Goal: Task Accomplishment & Management: Use online tool/utility

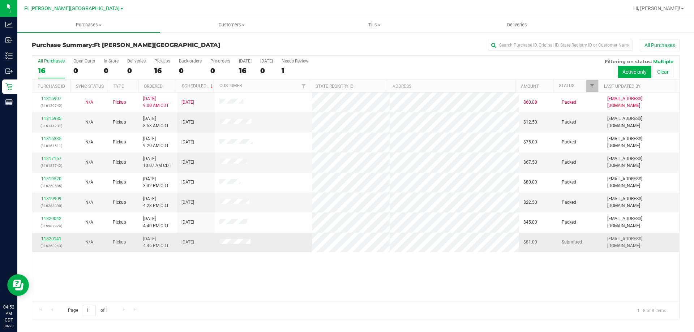
click at [43, 236] on link "11820141" at bounding box center [51, 238] width 20 height 5
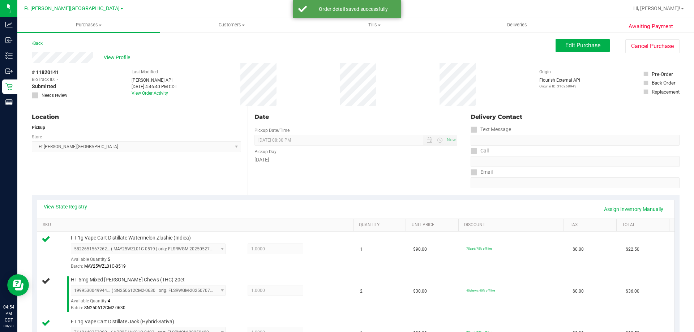
click at [42, 235] on icon at bounding box center [46, 239] width 9 height 9
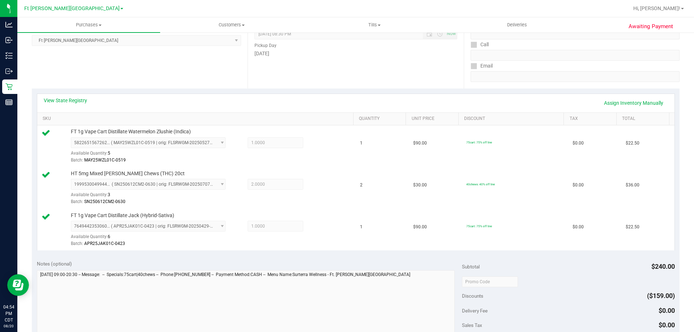
scroll to position [181, 0]
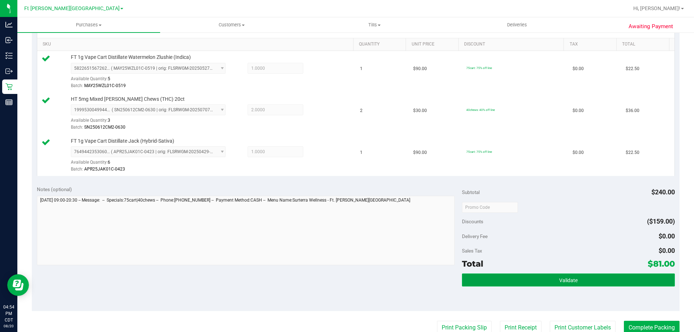
click at [568, 284] on button "Validate" at bounding box center [568, 280] width 213 height 13
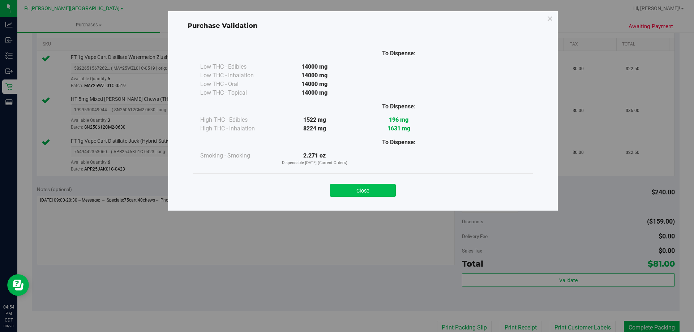
click at [370, 186] on button "Close" at bounding box center [363, 190] width 66 height 13
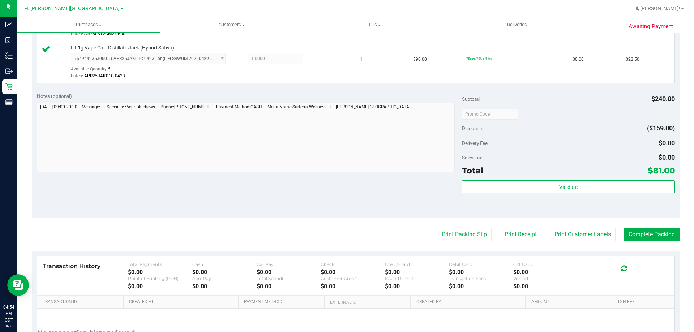
scroll to position [343, 0]
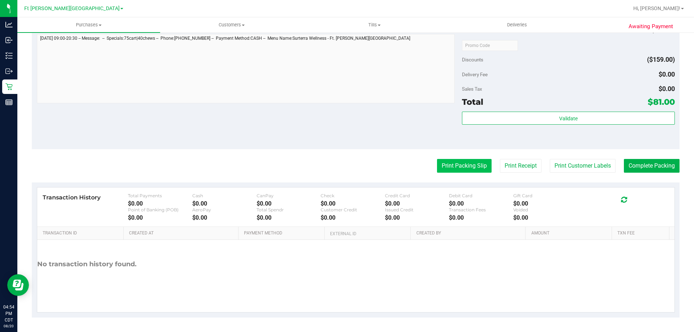
click at [469, 165] on button "Print Packing Slip" at bounding box center [464, 166] width 55 height 14
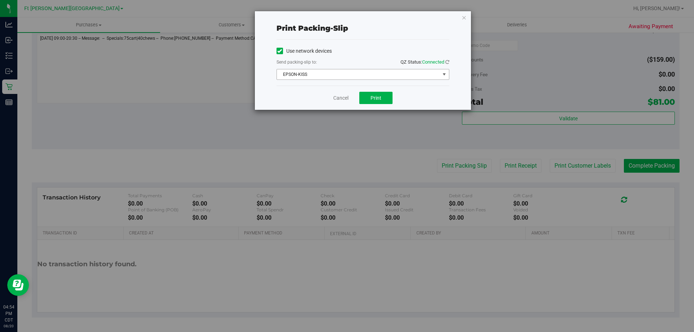
click at [318, 77] on span "EPSON-KISS" at bounding box center [358, 74] width 163 height 10
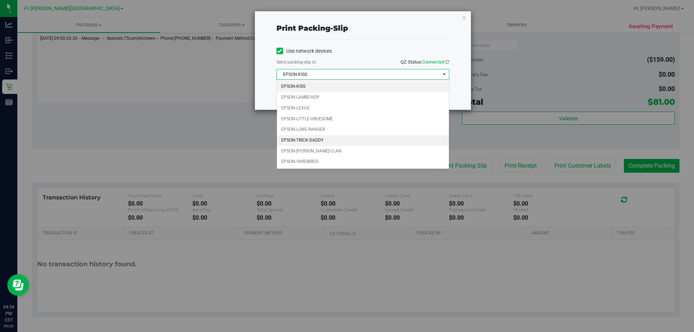
click at [315, 137] on li "EPSON-TRICK-DADDY" at bounding box center [363, 140] width 172 height 11
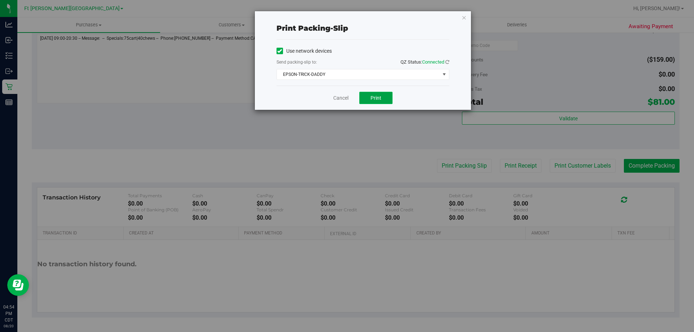
click at [386, 103] on button "Print" at bounding box center [375, 98] width 33 height 12
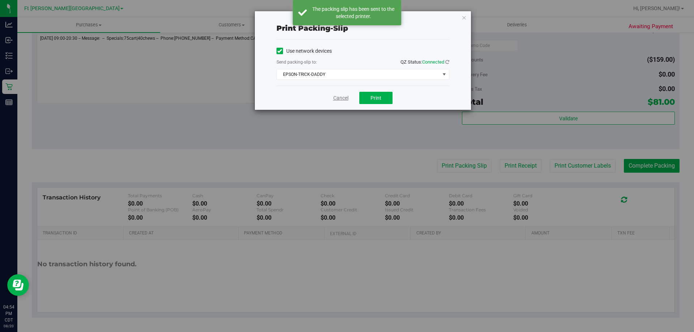
click at [340, 96] on link "Cancel" at bounding box center [340, 98] width 15 height 8
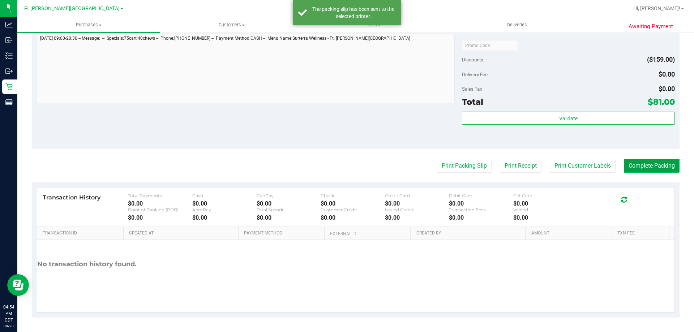
click at [640, 168] on button "Complete Packing" at bounding box center [652, 166] width 56 height 14
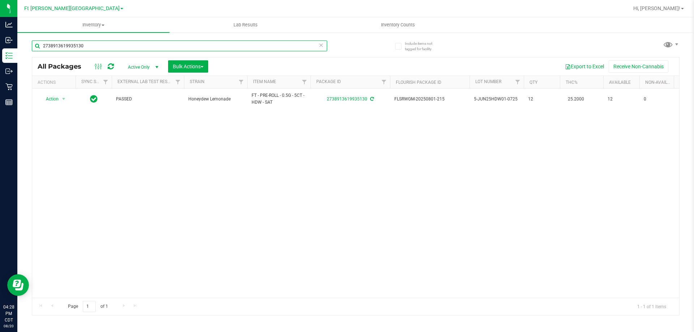
drag, startPoint x: 115, startPoint y: 47, endPoint x: 76, endPoint y: 69, distance: 44.8
click at [4, 53] on div "Analytics Inbound Inventory Outbound Retail Reports 04:28 PM CDT [DATE] 08/20 F…" at bounding box center [347, 166] width 694 height 332
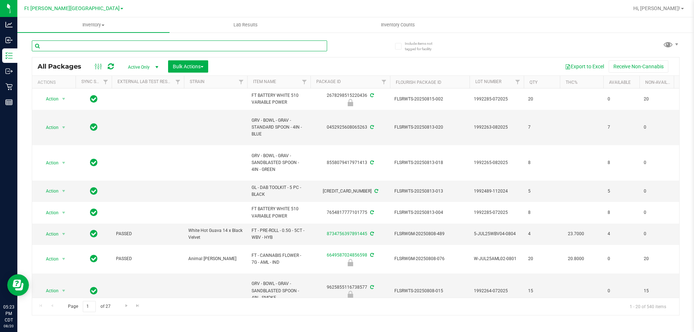
click at [187, 44] on input "text" at bounding box center [179, 45] width 295 height 11
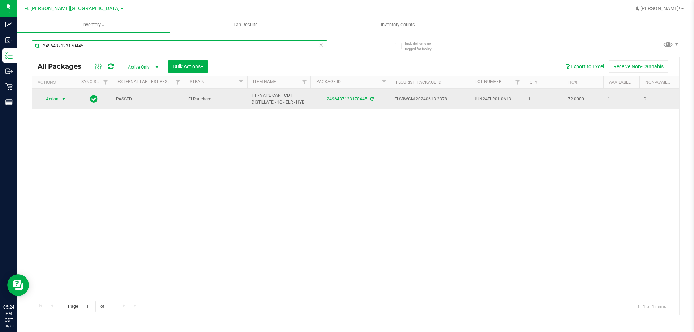
type input "2496437123170445"
click at [59, 102] on span "select" at bounding box center [63, 99] width 9 height 10
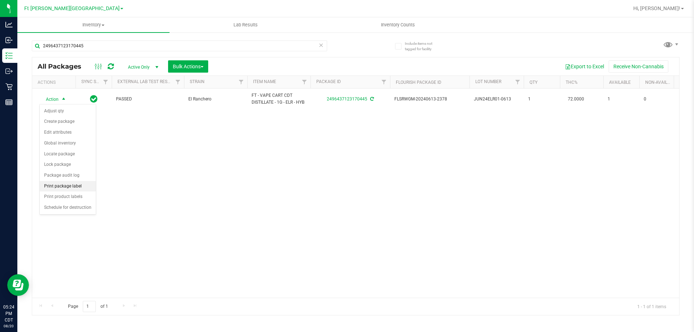
click at [76, 187] on li "Print package label" at bounding box center [68, 186] width 56 height 11
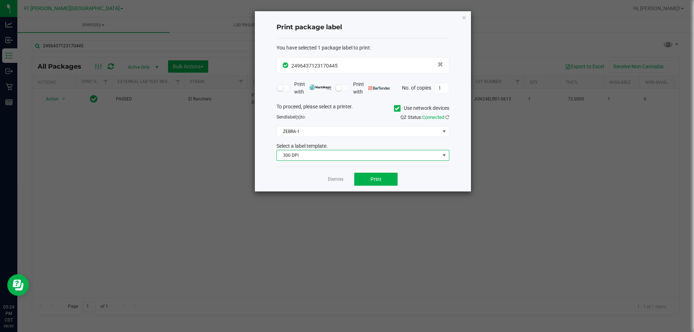
click at [301, 154] on span "300 DPI" at bounding box center [358, 155] width 163 height 10
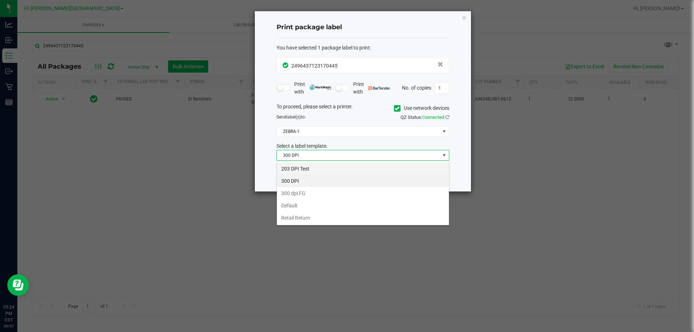
scroll to position [11, 173]
click at [304, 166] on li "203 DPI Test" at bounding box center [363, 169] width 172 height 12
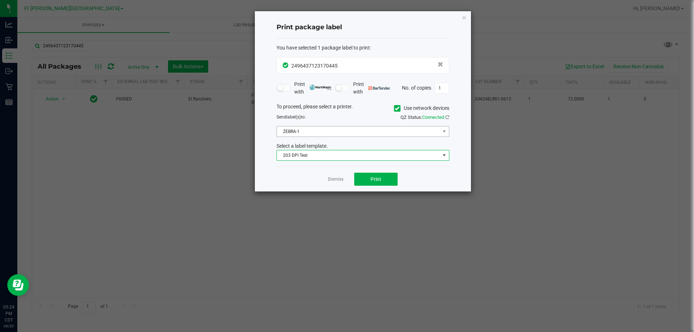
click at [302, 124] on div "To proceed, please select a printer. Use network devices Send label(s) to: QZ S…" at bounding box center [362, 132] width 173 height 58
click at [304, 133] on span "ZEBRA-1" at bounding box center [358, 131] width 163 height 10
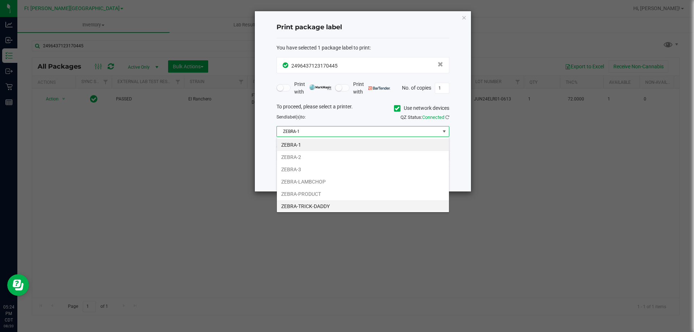
click at [319, 207] on li "ZEBRA-TRICK-DADDY" at bounding box center [363, 206] width 172 height 12
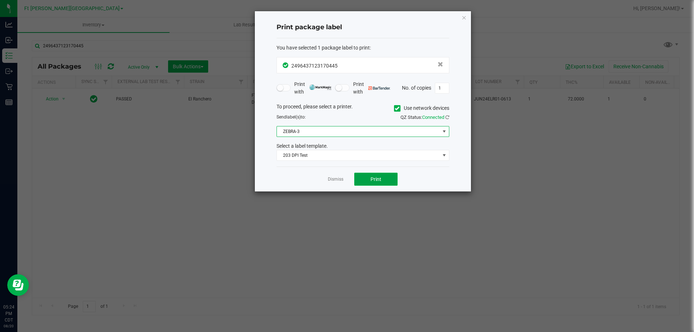
click at [373, 177] on span "Print" at bounding box center [375, 179] width 11 height 6
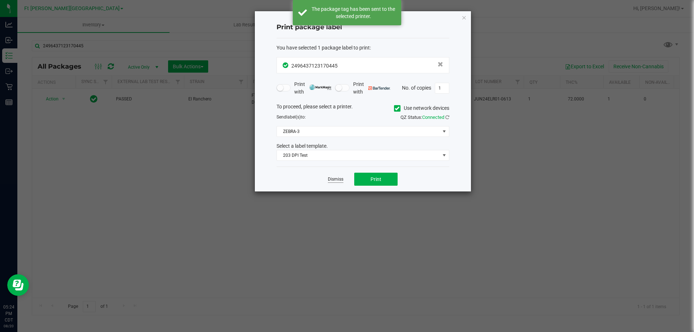
click at [335, 179] on link "Dismiss" at bounding box center [336, 179] width 16 height 6
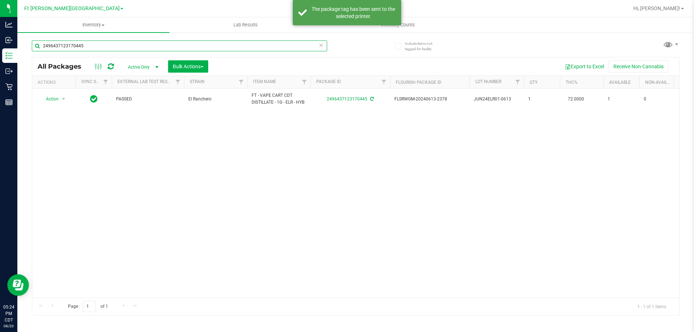
drag, startPoint x: 88, startPoint y: 46, endPoint x: 22, endPoint y: 52, distance: 66.7
click at [22, 52] on div "Include items not tagged for facility 2496437123170445 All Packages Active Only…" at bounding box center [355, 142] width 677 height 220
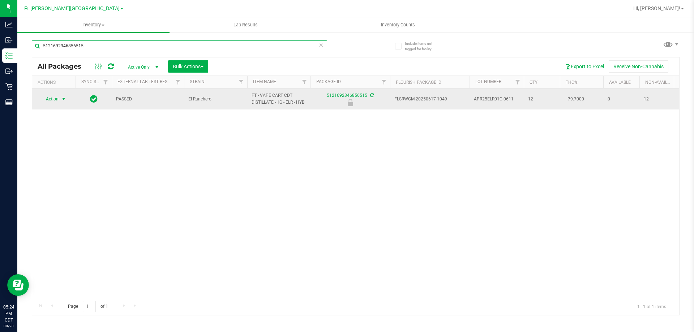
type input "5121692346856515"
click at [55, 99] on span "Action" at bounding box center [49, 99] width 20 height 10
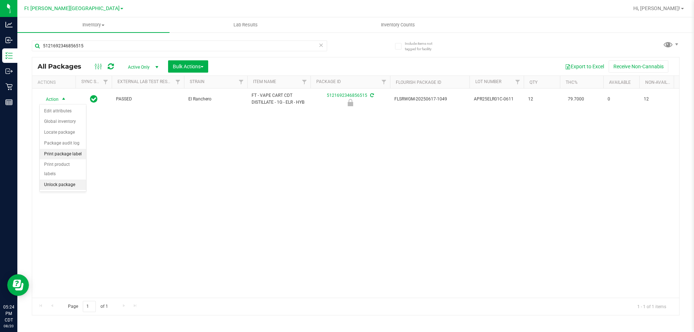
click at [79, 154] on li "Print package label" at bounding box center [63, 154] width 46 height 11
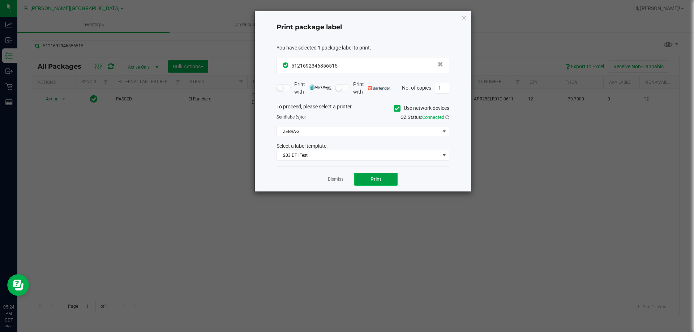
click at [371, 180] on span "Print" at bounding box center [375, 179] width 11 height 6
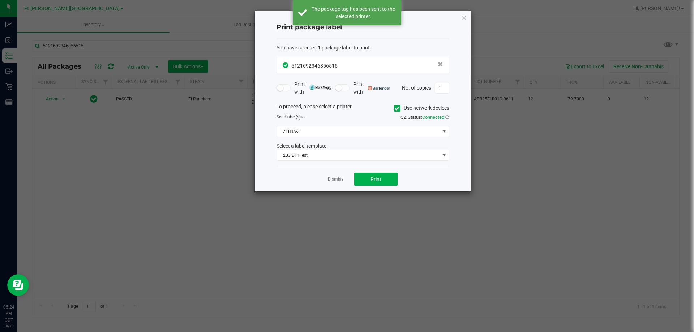
drag, startPoint x: 332, startPoint y: 180, endPoint x: 328, endPoint y: 180, distance: 4.4
click at [331, 180] on link "Dismiss" at bounding box center [336, 179] width 16 height 6
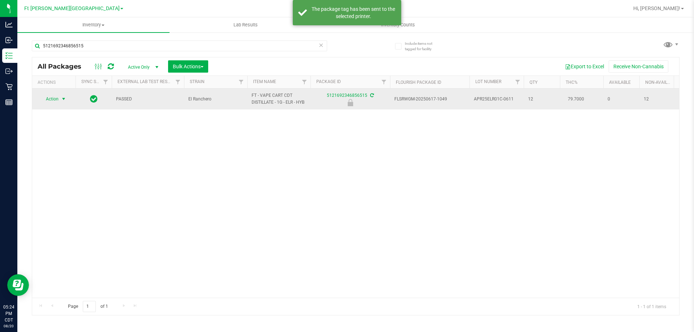
click at [56, 100] on span "Action" at bounding box center [49, 99] width 20 height 10
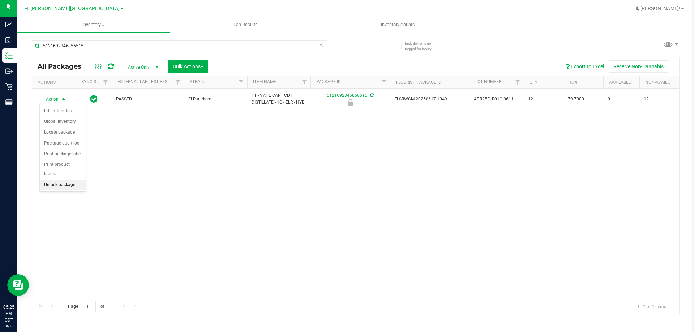
click at [65, 180] on li "Unlock package" at bounding box center [63, 185] width 46 height 11
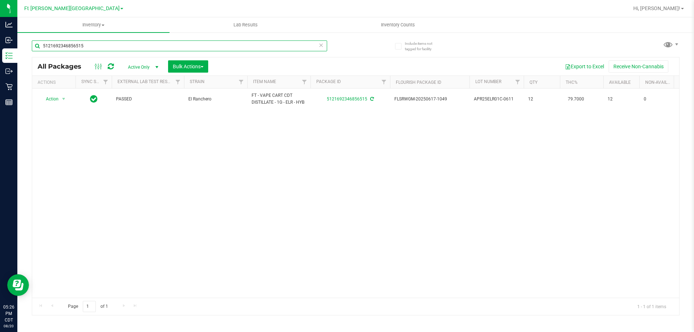
drag, startPoint x: 97, startPoint y: 44, endPoint x: 45, endPoint y: 51, distance: 52.5
click at [46, 51] on input "5121692346856515" at bounding box center [179, 45] width 295 height 11
type input "5"
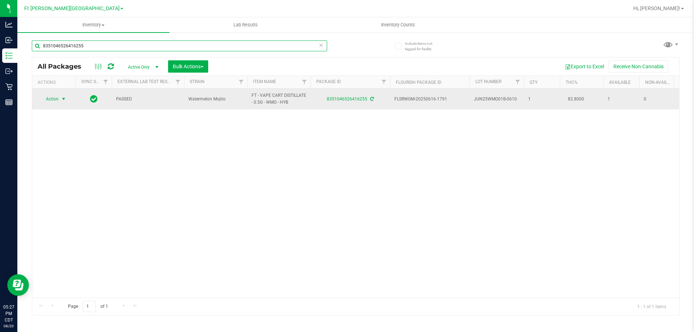
type input "8351046526416255"
click at [57, 104] on span "Action" at bounding box center [49, 99] width 20 height 10
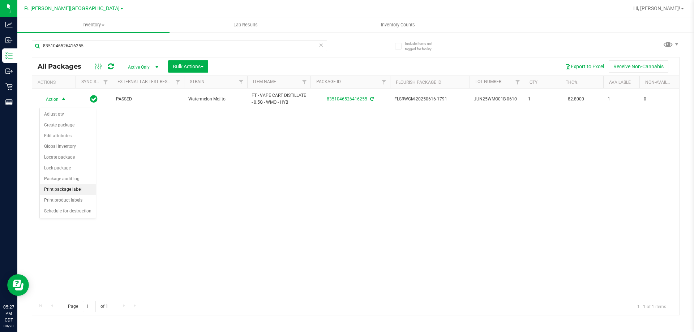
click at [78, 190] on li "Print package label" at bounding box center [68, 189] width 56 height 11
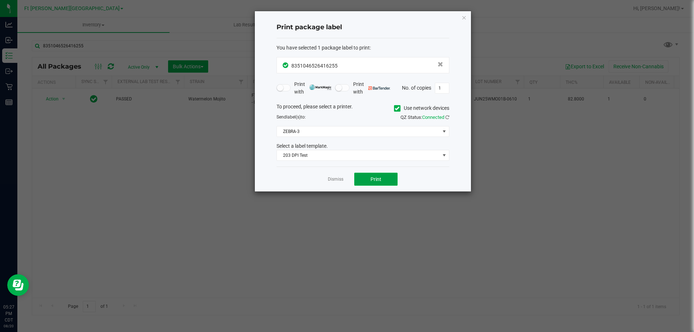
click at [374, 183] on button "Print" at bounding box center [375, 179] width 43 height 13
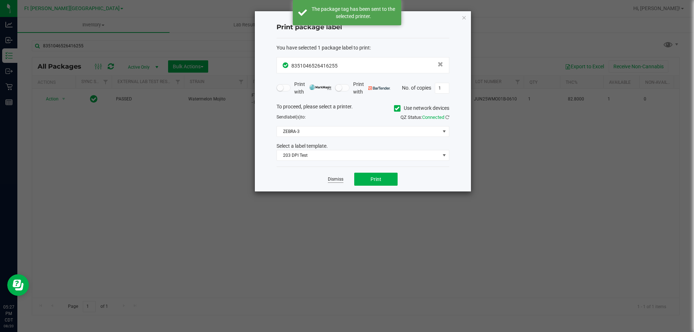
click at [335, 179] on link "Dismiss" at bounding box center [336, 179] width 16 height 6
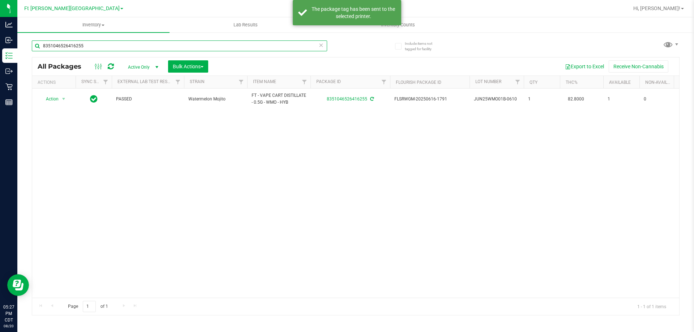
drag, startPoint x: 94, startPoint y: 48, endPoint x: 102, endPoint y: 57, distance: 12.3
click at [12, 44] on div "Analytics Inbound Inventory Outbound Retail Reports 05:27 PM CDT 08/20/2025 08/…" at bounding box center [347, 166] width 694 height 332
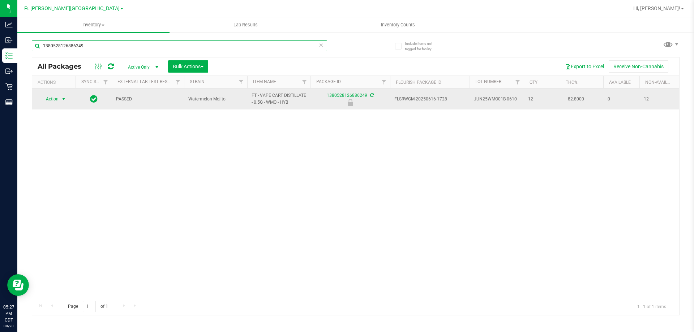
type input "1380528126886249"
click at [53, 104] on span "Action" at bounding box center [49, 99] width 20 height 10
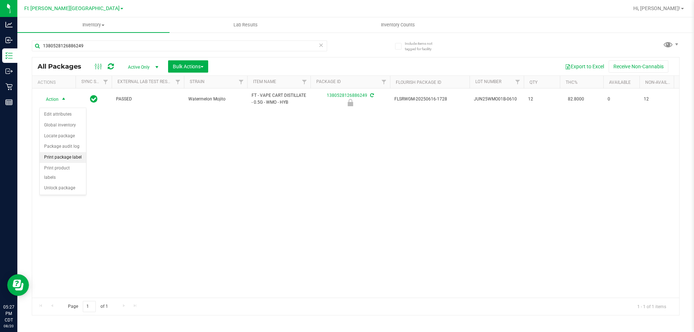
click at [70, 159] on li "Print package label" at bounding box center [63, 157] width 46 height 11
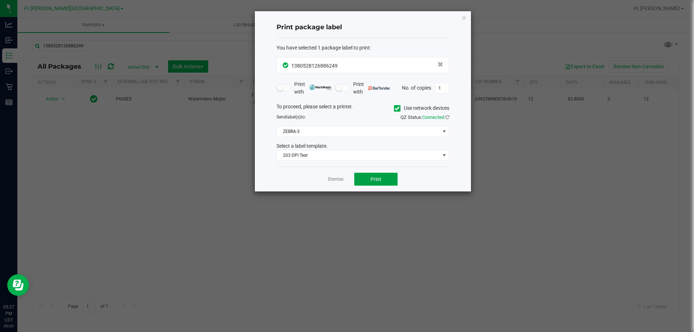
click at [390, 180] on button "Print" at bounding box center [375, 179] width 43 height 13
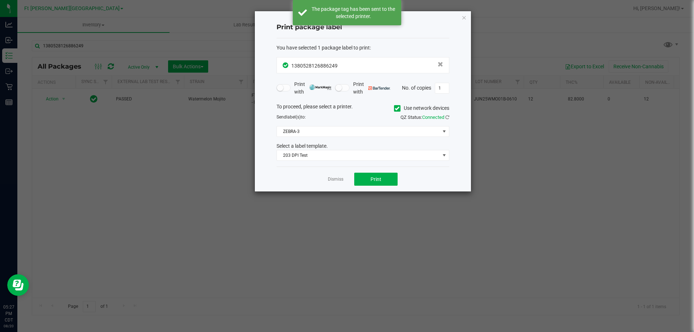
click at [338, 180] on link "Dismiss" at bounding box center [336, 179] width 16 height 6
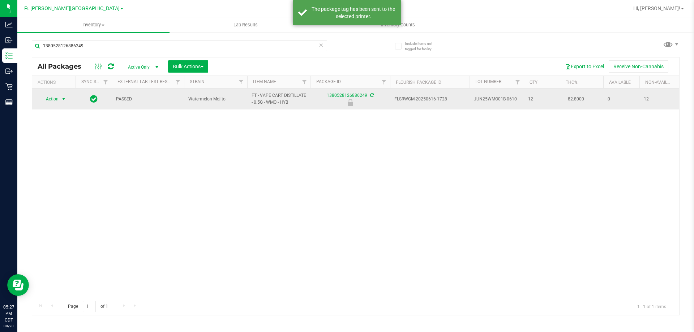
click at [57, 104] on span "Action" at bounding box center [49, 99] width 20 height 10
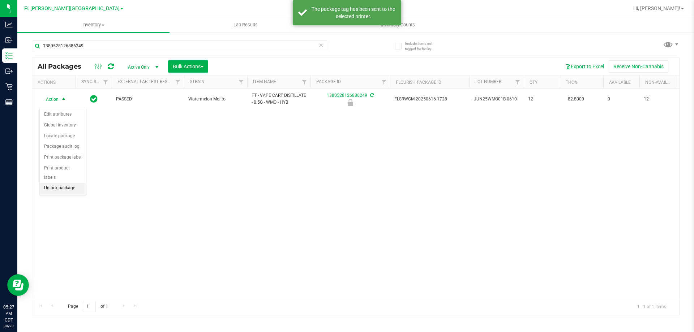
click at [69, 183] on li "Unlock package" at bounding box center [63, 188] width 46 height 11
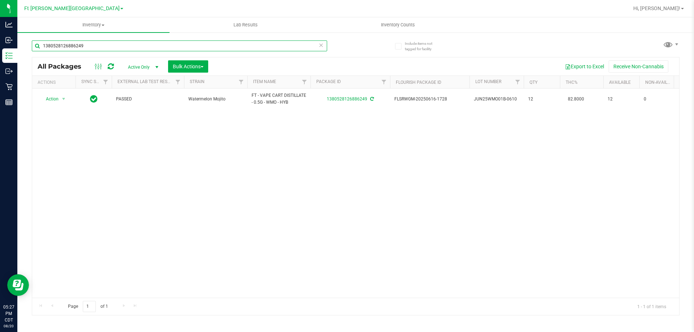
drag, startPoint x: 101, startPoint y: 47, endPoint x: 22, endPoint y: 55, distance: 79.2
click at [22, 55] on div "Include items not tagged for facility 1380528126886249 All Packages Active Only…" at bounding box center [355, 142] width 677 height 220
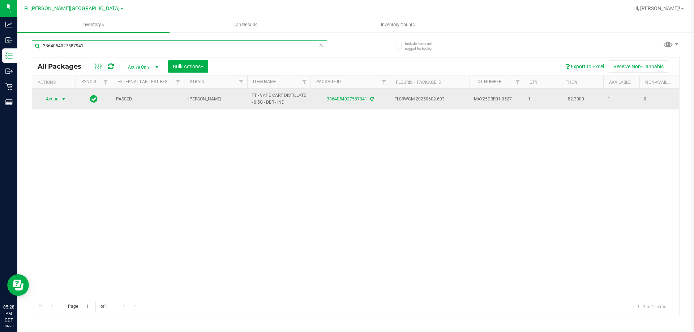
type input "3364054027587941"
click at [53, 102] on span "Action" at bounding box center [49, 99] width 20 height 10
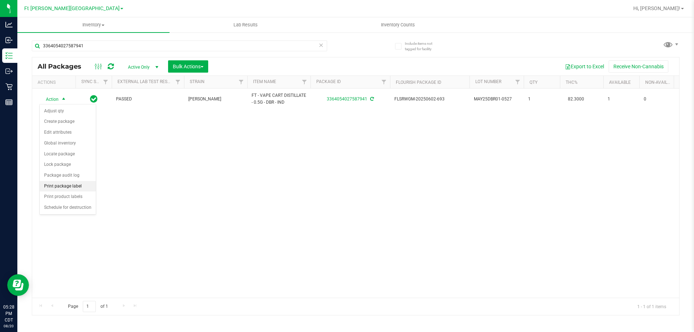
click at [72, 186] on li "Print package label" at bounding box center [68, 186] width 56 height 11
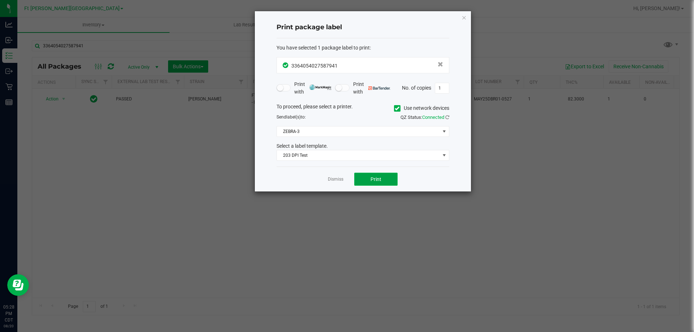
click at [381, 178] on span "Print" at bounding box center [375, 179] width 11 height 6
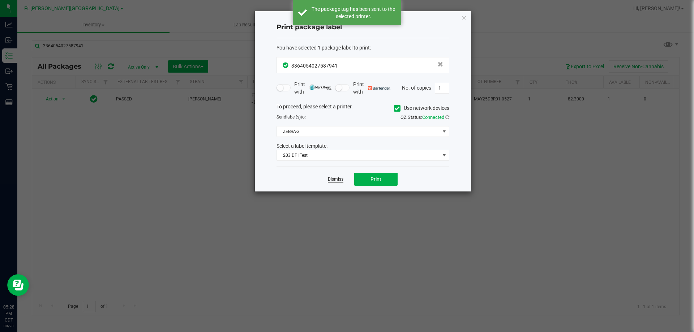
click at [336, 179] on link "Dismiss" at bounding box center [336, 179] width 16 height 6
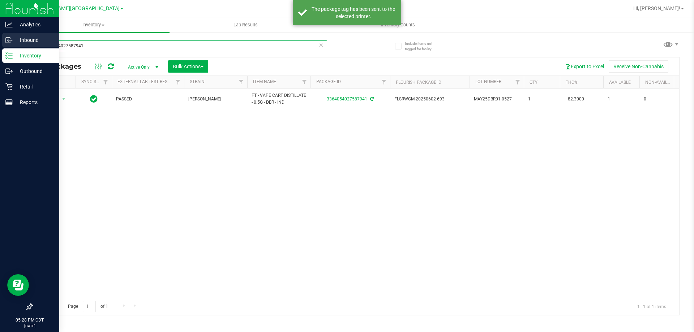
drag, startPoint x: 102, startPoint y: 47, endPoint x: 0, endPoint y: 37, distance: 102.0
click at [0, 37] on div "Analytics Inbound Inventory Outbound Retail Reports 05:28 PM CDT 08/20/2025 08/…" at bounding box center [347, 166] width 694 height 332
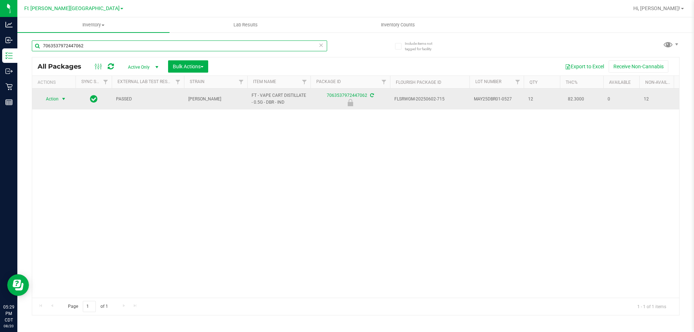
type input "7063537972447062"
click at [63, 101] on span "select" at bounding box center [64, 99] width 6 height 6
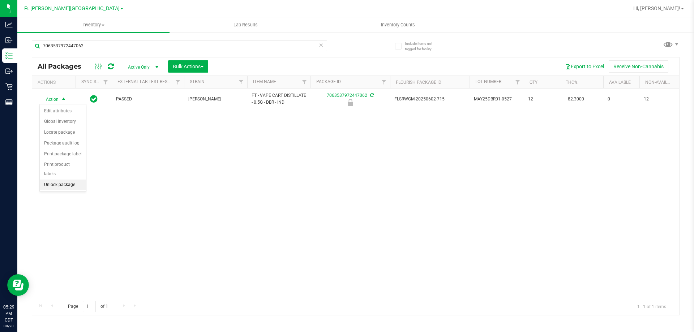
click at [70, 180] on li "Unlock package" at bounding box center [63, 185] width 46 height 11
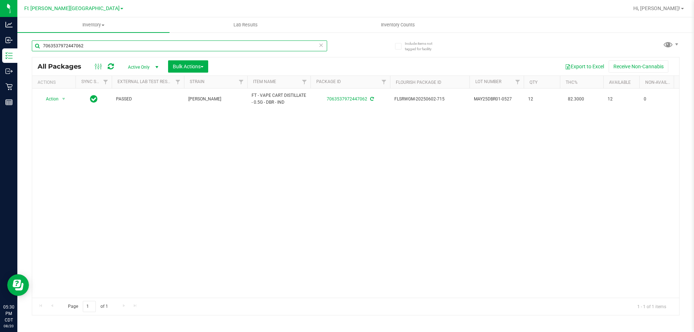
drag, startPoint x: 104, startPoint y: 49, endPoint x: 100, endPoint y: 60, distance: 11.4
click at [43, 46] on input "7063537972447062" at bounding box center [179, 45] width 295 height 11
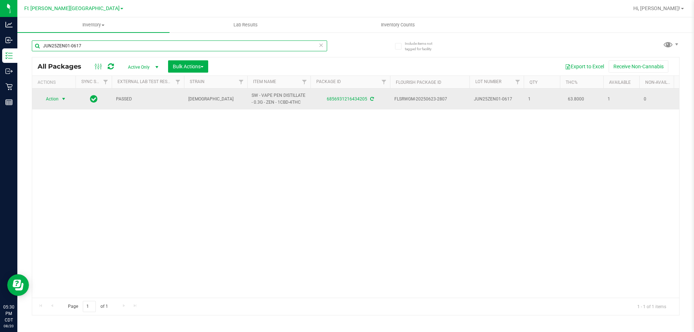
type input "JUN25ZEN01-0617"
click at [63, 98] on span "select" at bounding box center [64, 99] width 6 height 6
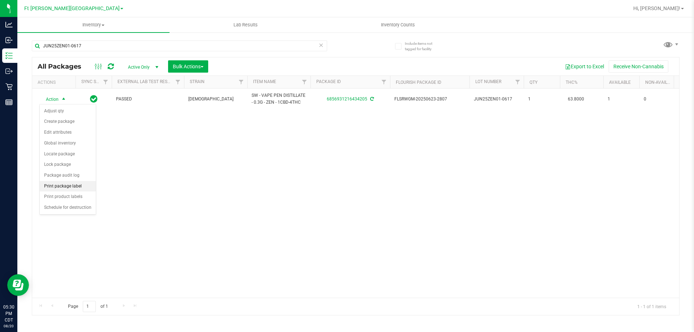
click at [71, 189] on li "Print package label" at bounding box center [68, 186] width 56 height 11
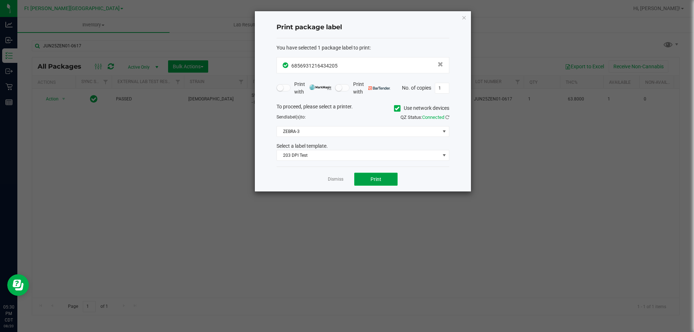
click at [374, 176] on span "Print" at bounding box center [375, 179] width 11 height 6
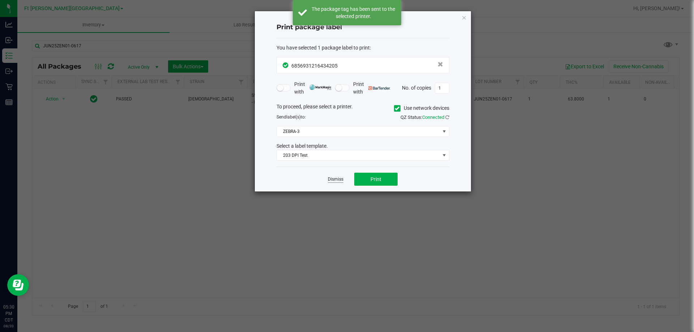
click at [340, 179] on link "Dismiss" at bounding box center [336, 179] width 16 height 6
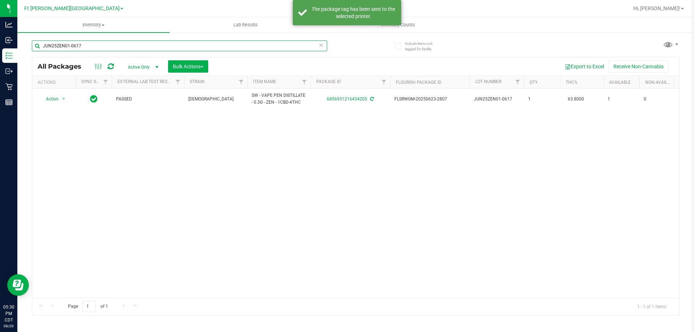
drag, startPoint x: 45, startPoint y: 44, endPoint x: 71, endPoint y: 57, distance: 28.6
click at [31, 44] on div "Include items not tagged for facility JUN25ZEN01-0617 All Packages Active Only …" at bounding box center [355, 142] width 677 height 220
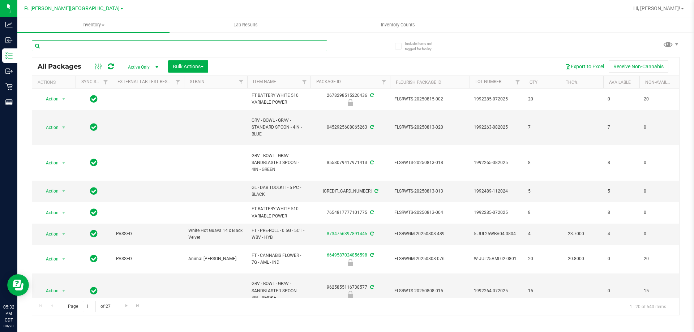
click at [88, 47] on input "text" at bounding box center [179, 45] width 295 height 11
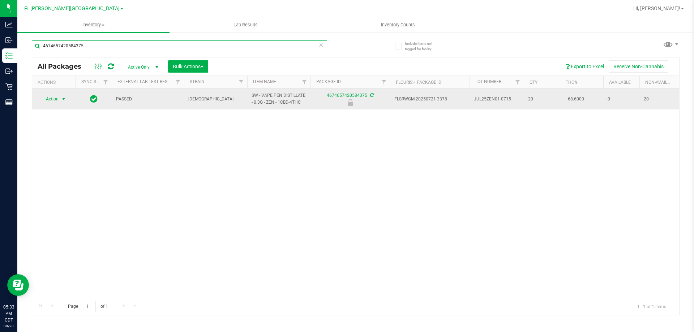
type input "4674657420584375"
click at [64, 99] on span "select" at bounding box center [64, 99] width 6 height 6
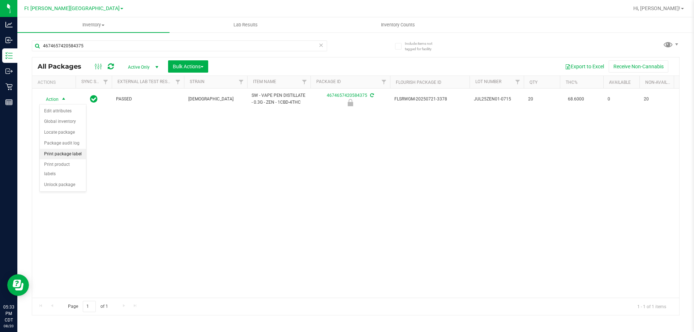
click at [73, 153] on li "Print package label" at bounding box center [63, 154] width 46 height 11
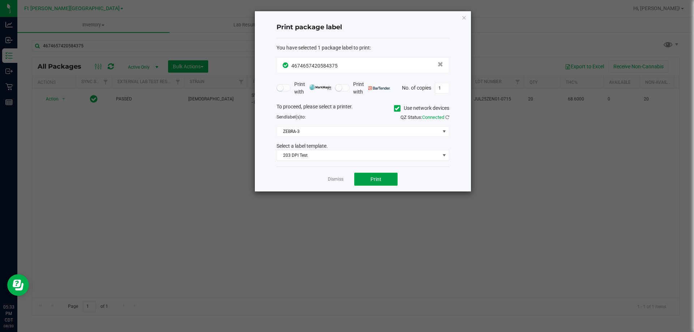
click at [380, 179] on span "Print" at bounding box center [375, 179] width 11 height 6
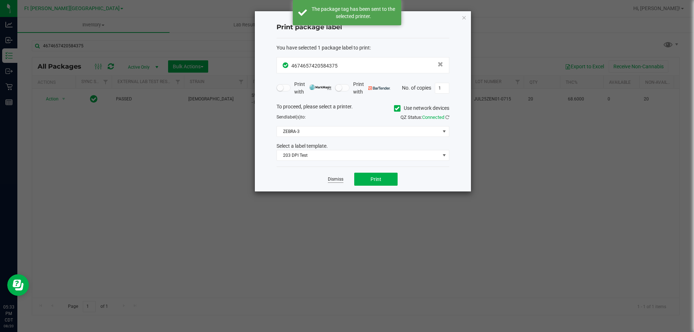
click at [341, 178] on link "Dismiss" at bounding box center [336, 179] width 16 height 6
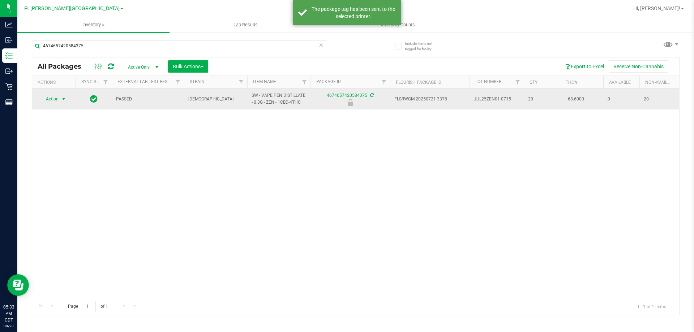
click at [55, 101] on span "Action" at bounding box center [49, 99] width 20 height 10
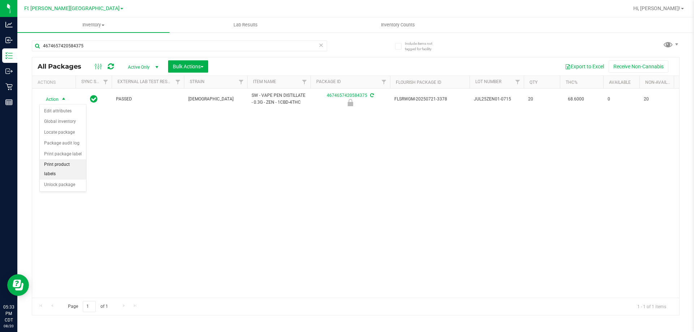
click at [63, 168] on li "Print product labels" at bounding box center [63, 169] width 46 height 20
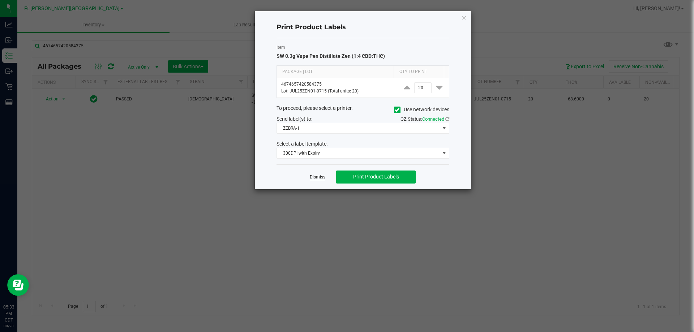
click at [314, 176] on link "Dismiss" at bounding box center [318, 177] width 16 height 6
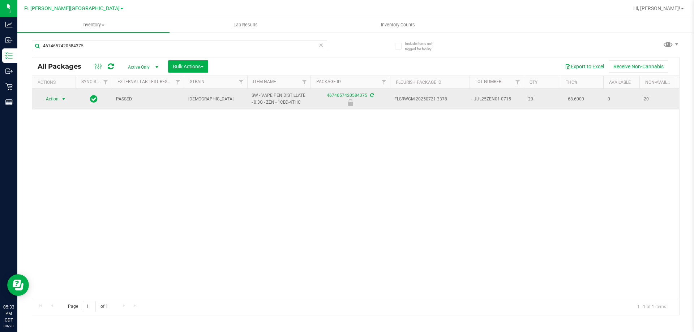
click at [48, 96] on span "Action" at bounding box center [49, 99] width 20 height 10
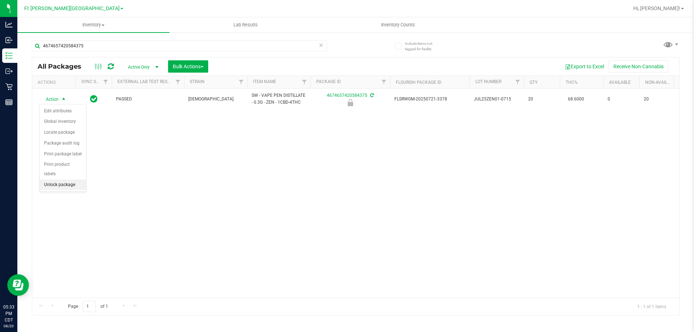
click at [72, 180] on li "Unlock package" at bounding box center [63, 185] width 46 height 11
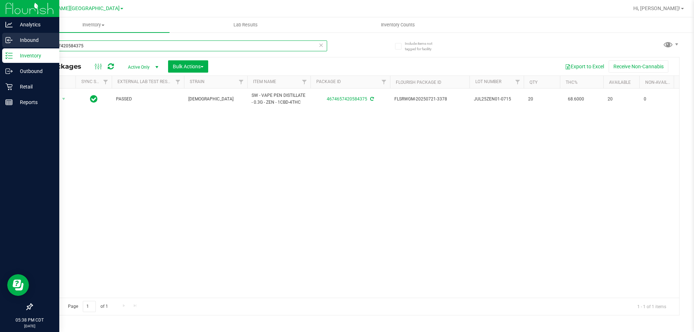
drag, startPoint x: 94, startPoint y: 47, endPoint x: 0, endPoint y: 47, distance: 94.0
click at [0, 47] on div "Analytics Inbound Inventory Outbound Retail Reports 05:38 PM CDT 08/20/2025 08/…" at bounding box center [347, 166] width 694 height 332
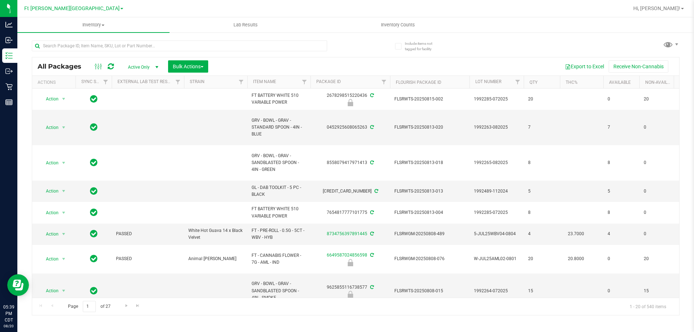
click at [133, 40] on div at bounding box center [194, 45] width 324 height 23
click at [140, 44] on input "text" at bounding box center [179, 45] width 295 height 11
type input "3379"
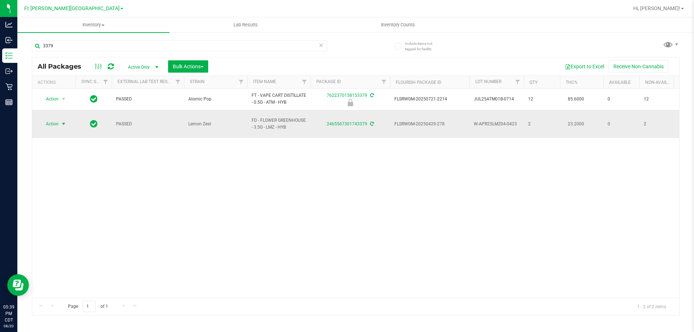
click at [59, 119] on span "select" at bounding box center [63, 124] width 9 height 10
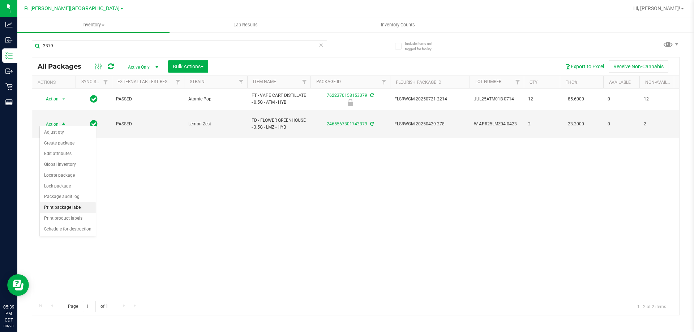
click at [70, 207] on li "Print package label" at bounding box center [68, 207] width 56 height 11
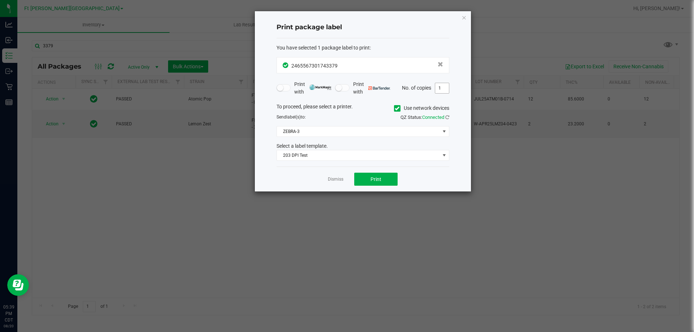
click at [443, 86] on input "1" at bounding box center [442, 88] width 14 height 10
type input "2"
click at [387, 179] on button "Print" at bounding box center [375, 179] width 43 height 13
click at [339, 182] on link "Dismiss" at bounding box center [336, 179] width 16 height 6
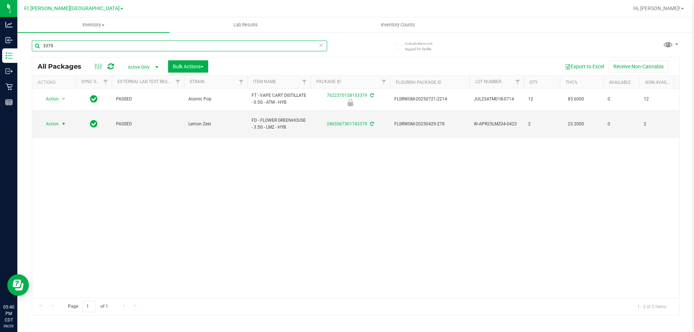
click at [20, 43] on div "Include items not tagged for facility 3379 All Packages Active Only Active Only…" at bounding box center [355, 142] width 677 height 220
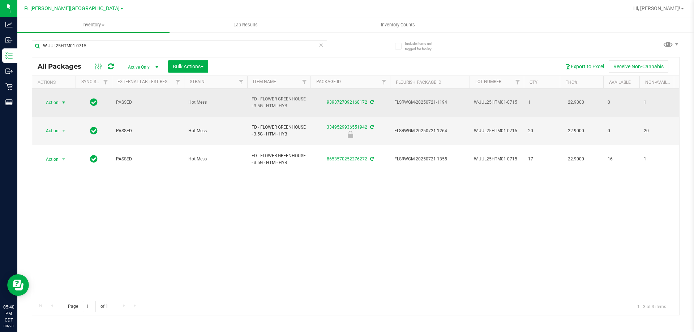
click at [61, 100] on span "select" at bounding box center [64, 103] width 6 height 6
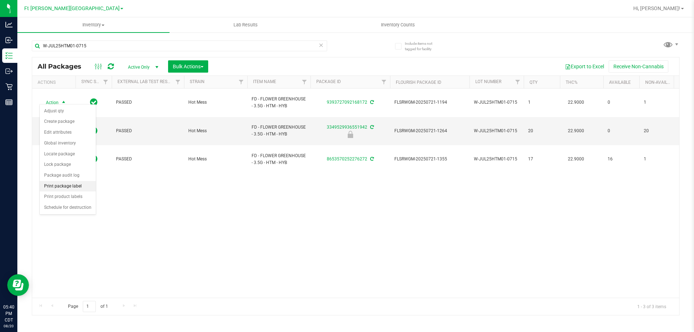
click at [52, 186] on li "Print package label" at bounding box center [68, 186] width 56 height 11
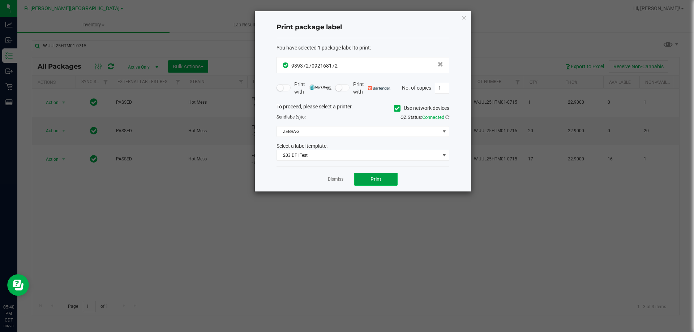
click at [375, 180] on span "Print" at bounding box center [375, 179] width 11 height 6
click at [335, 179] on link "Dismiss" at bounding box center [336, 179] width 16 height 6
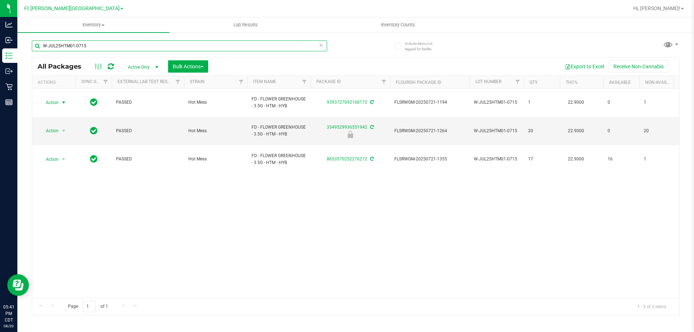
click at [99, 47] on input "W-JUL25HTM01-0715" at bounding box center [179, 45] width 295 height 11
type input "W"
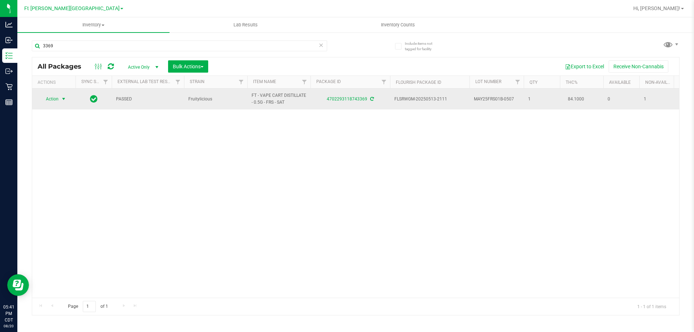
click at [47, 96] on span "Action" at bounding box center [49, 99] width 20 height 10
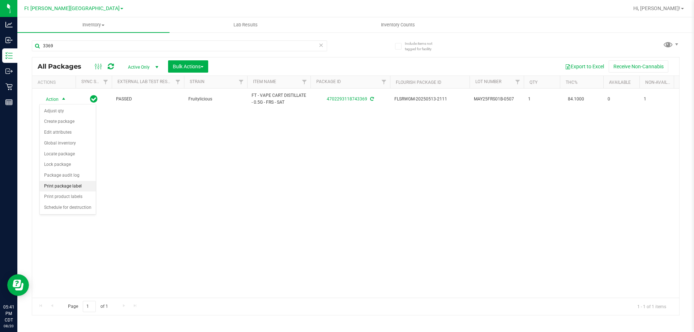
click at [78, 188] on li "Print package label" at bounding box center [68, 186] width 56 height 11
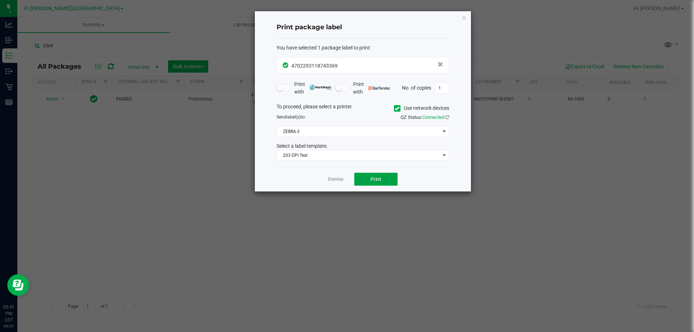
click at [382, 181] on button "Print" at bounding box center [375, 179] width 43 height 13
click at [333, 176] on app-cancel-button "Dismiss" at bounding box center [336, 180] width 16 height 8
drag, startPoint x: 341, startPoint y: 181, endPoint x: 325, endPoint y: 172, distance: 18.8
click at [341, 181] on link "Dismiss" at bounding box center [336, 179] width 16 height 6
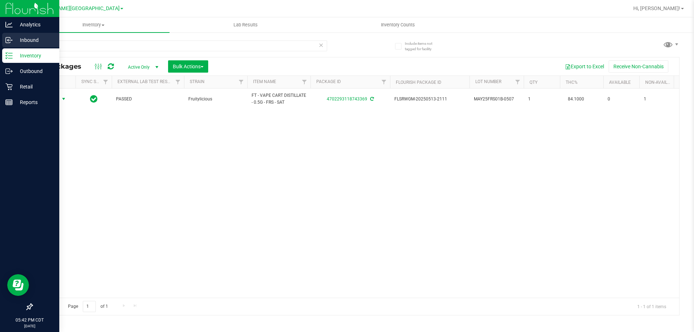
drag, startPoint x: 74, startPoint y: 39, endPoint x: 16, endPoint y: 37, distance: 57.5
click at [15, 36] on div "Analytics Inbound Inventory Outbound Retail Reports 05:42 PM CDT 08/20/2025 08/…" at bounding box center [347, 166] width 694 height 332
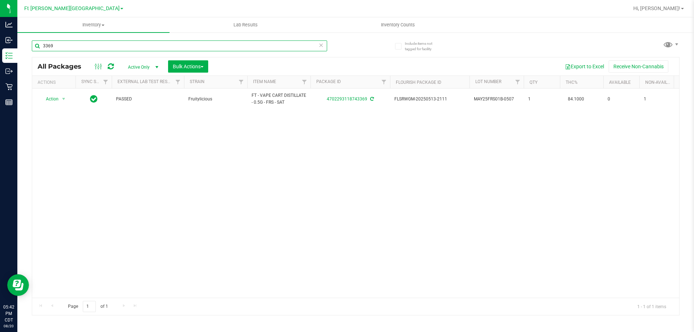
click at [63, 48] on input "3369" at bounding box center [179, 45] width 295 height 11
type input "3"
type input "0880"
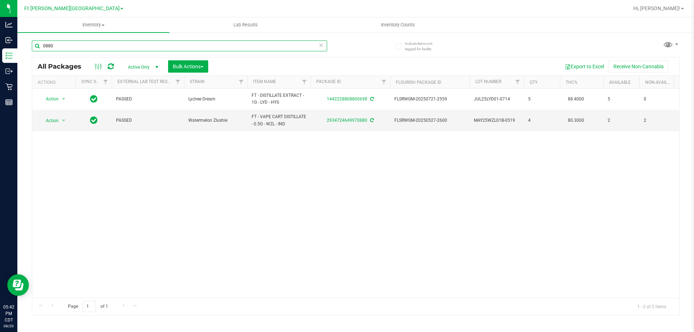
drag, startPoint x: 61, startPoint y: 47, endPoint x: 34, endPoint y: 45, distance: 27.2
click at [34, 44] on input "0880" at bounding box center [179, 45] width 295 height 11
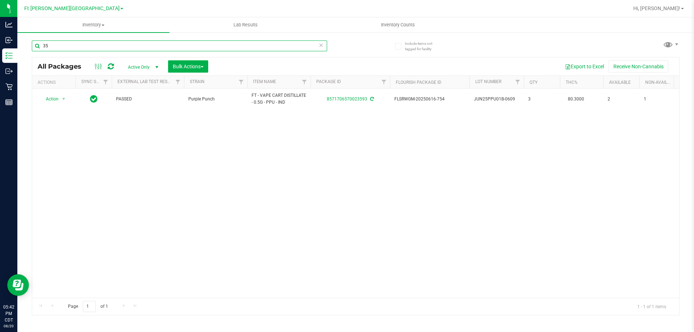
type input "3"
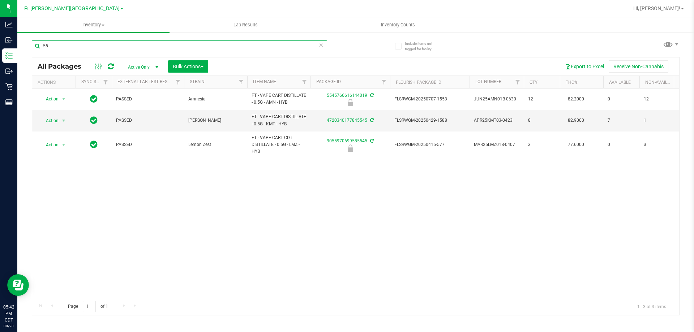
type input "5"
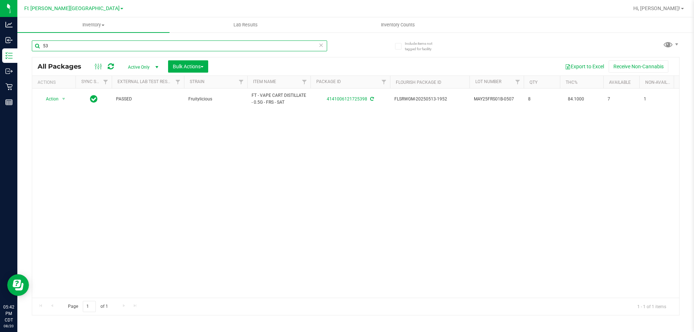
type input "5"
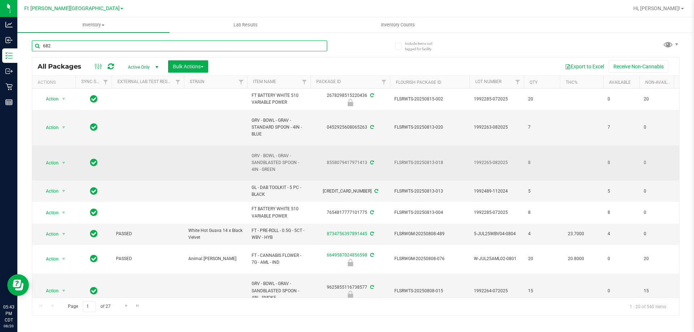
type input "6822"
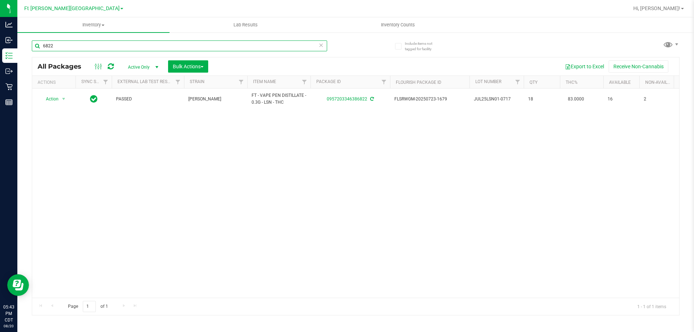
drag, startPoint x: 72, startPoint y: 45, endPoint x: 42, endPoint y: 44, distance: 30.7
click at [42, 44] on input "6822" at bounding box center [179, 45] width 295 height 11
click at [59, 43] on input "4911" at bounding box center [179, 45] width 295 height 11
type input "4"
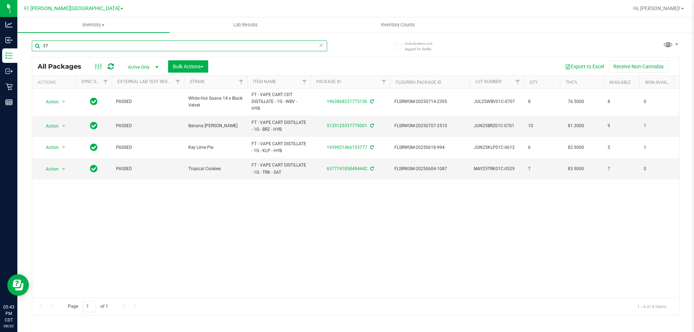
type input "3"
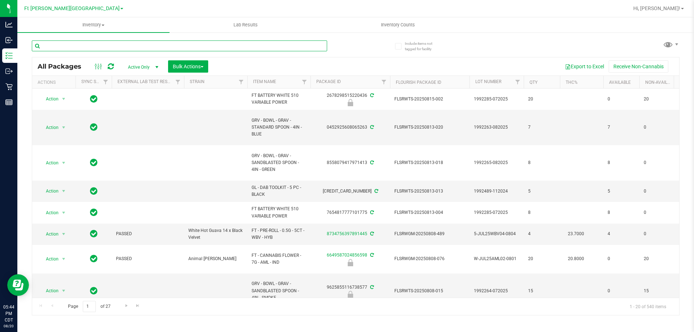
click at [64, 49] on input "text" at bounding box center [179, 45] width 295 height 11
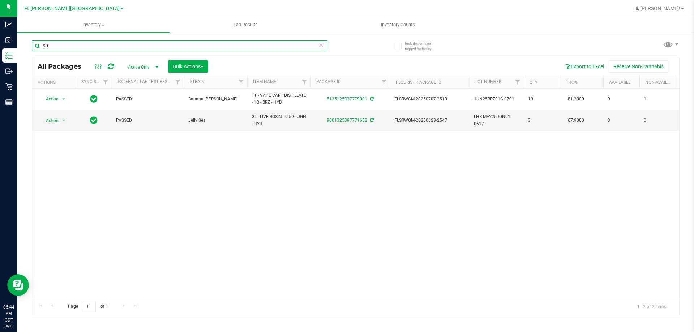
type input "9"
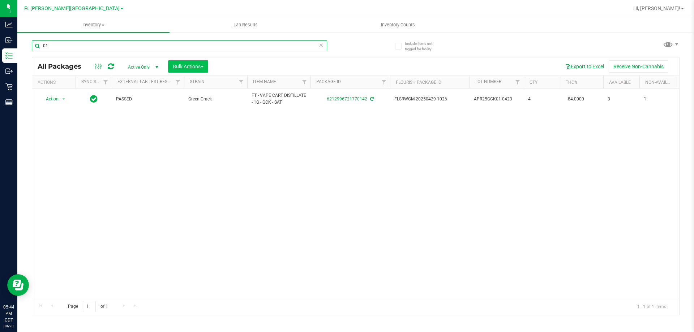
type input "0"
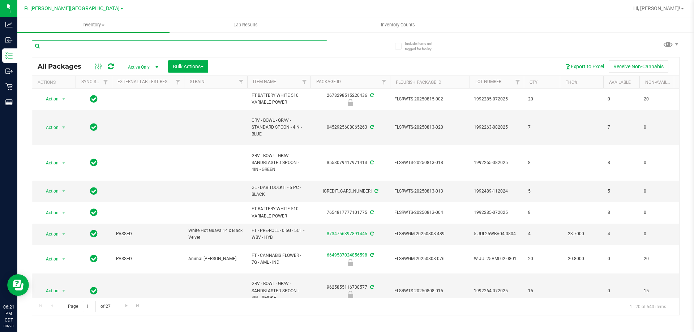
drag, startPoint x: 90, startPoint y: 44, endPoint x: 87, endPoint y: 39, distance: 5.8
click at [91, 44] on input "text" at bounding box center [179, 45] width 295 height 11
type input "mbl"
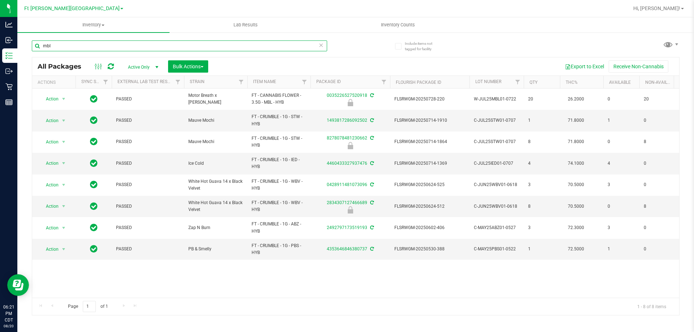
drag, startPoint x: 65, startPoint y: 48, endPoint x: 69, endPoint y: 60, distance: 12.5
click at [23, 43] on div "Include items not tagged for facility mbl All Packages Active Only Active Only …" at bounding box center [355, 142] width 677 height 220
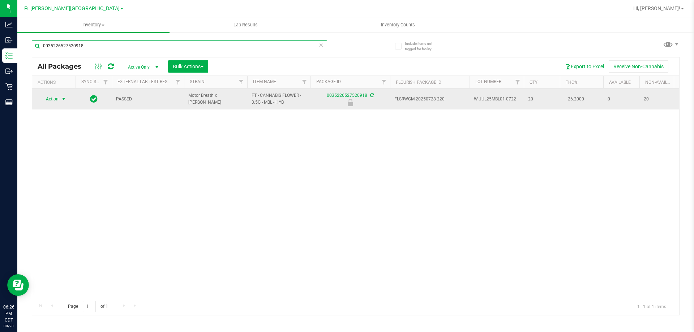
type input "0035226527520918"
click at [51, 99] on span "Action" at bounding box center [49, 99] width 20 height 10
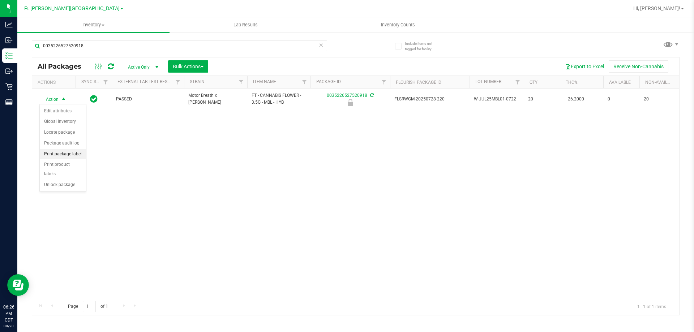
click at [72, 154] on li "Print package label" at bounding box center [63, 154] width 46 height 11
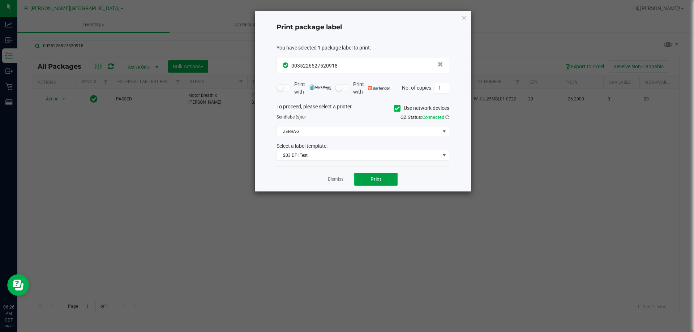
click at [372, 176] on span "Print" at bounding box center [375, 179] width 11 height 6
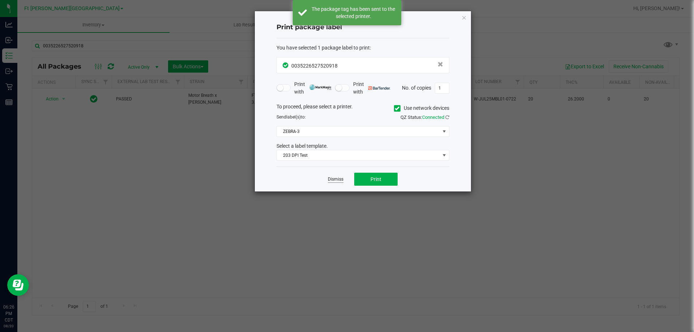
click at [338, 180] on link "Dismiss" at bounding box center [336, 179] width 16 height 6
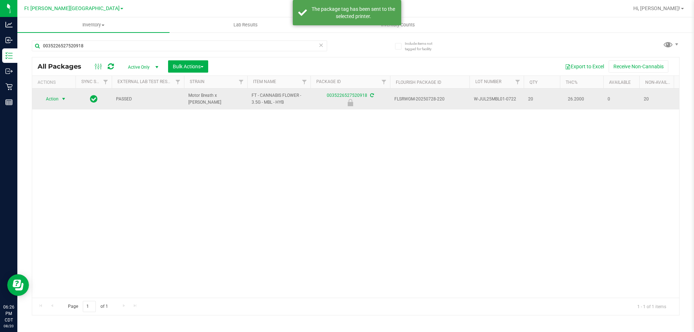
click at [50, 100] on span "Action" at bounding box center [49, 99] width 20 height 10
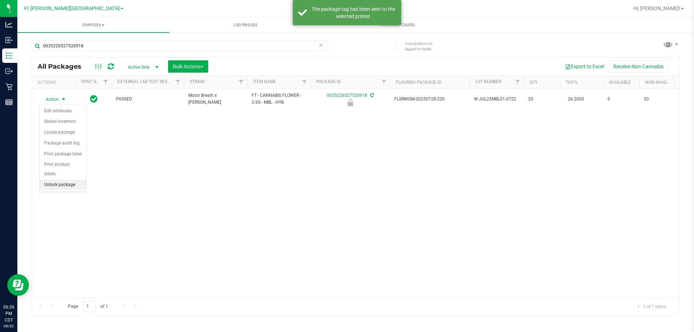
click at [75, 180] on li "Unlock package" at bounding box center [63, 185] width 46 height 11
